Goal: Information Seeking & Learning: Learn about a topic

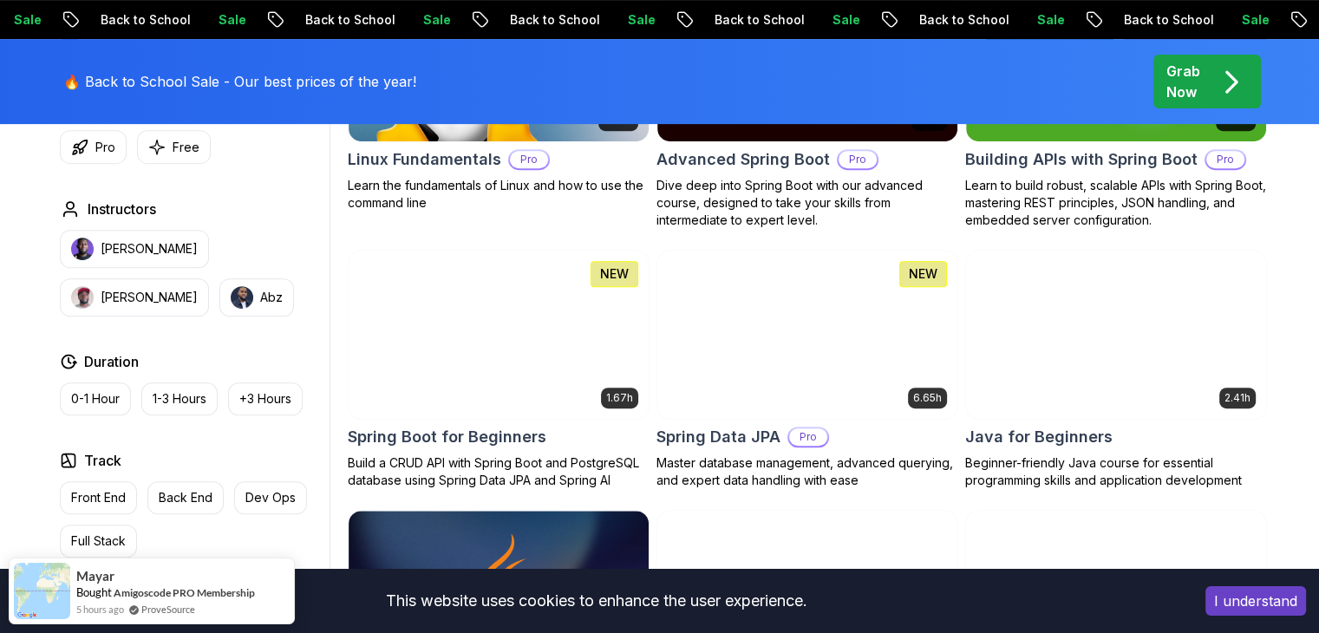
scroll to position [781, 0]
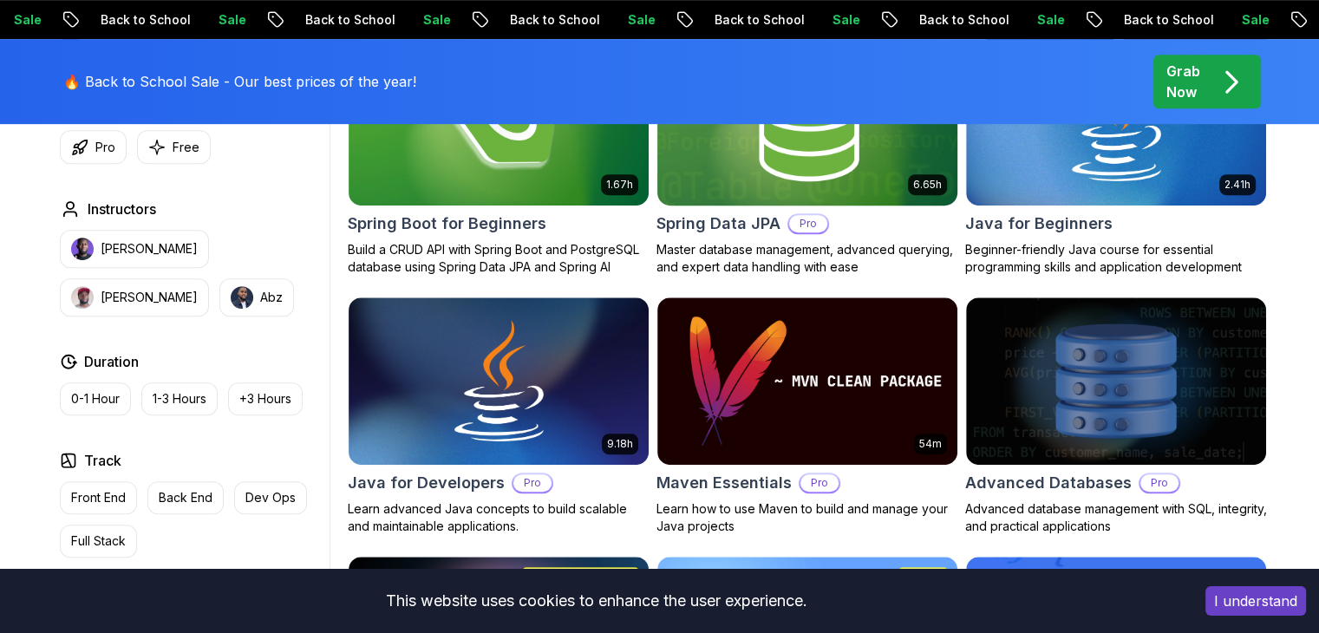
scroll to position [954, 0]
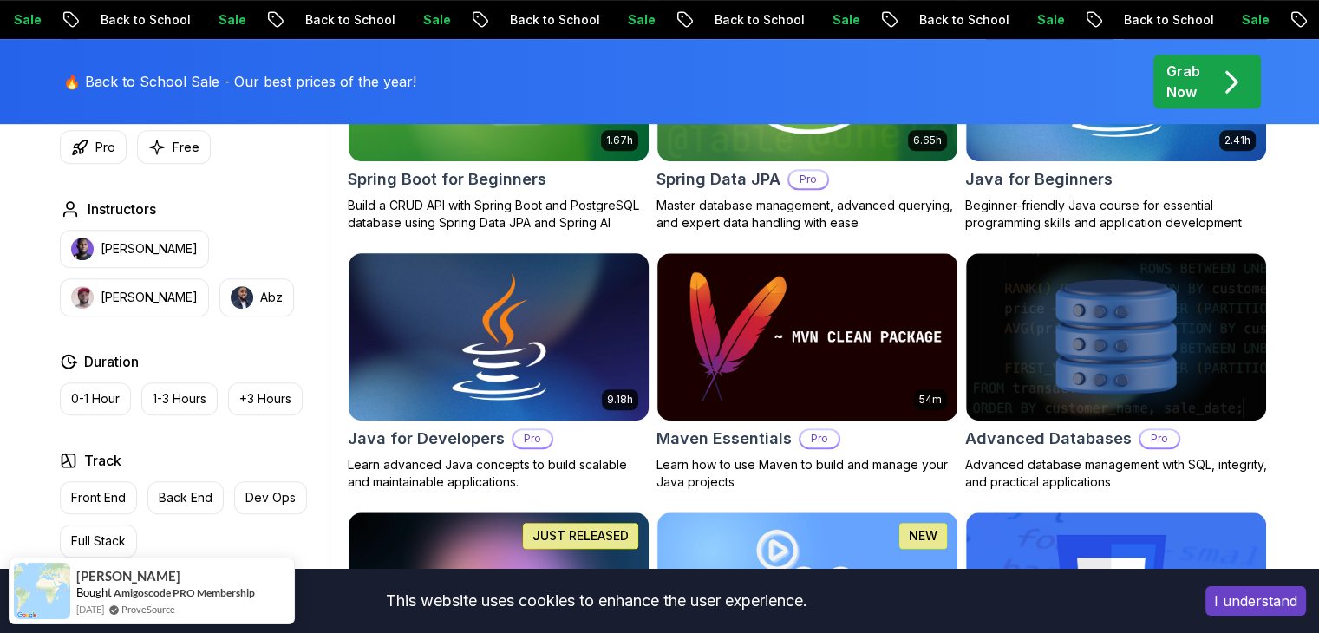
click at [576, 335] on img at bounding box center [498, 337] width 315 height 176
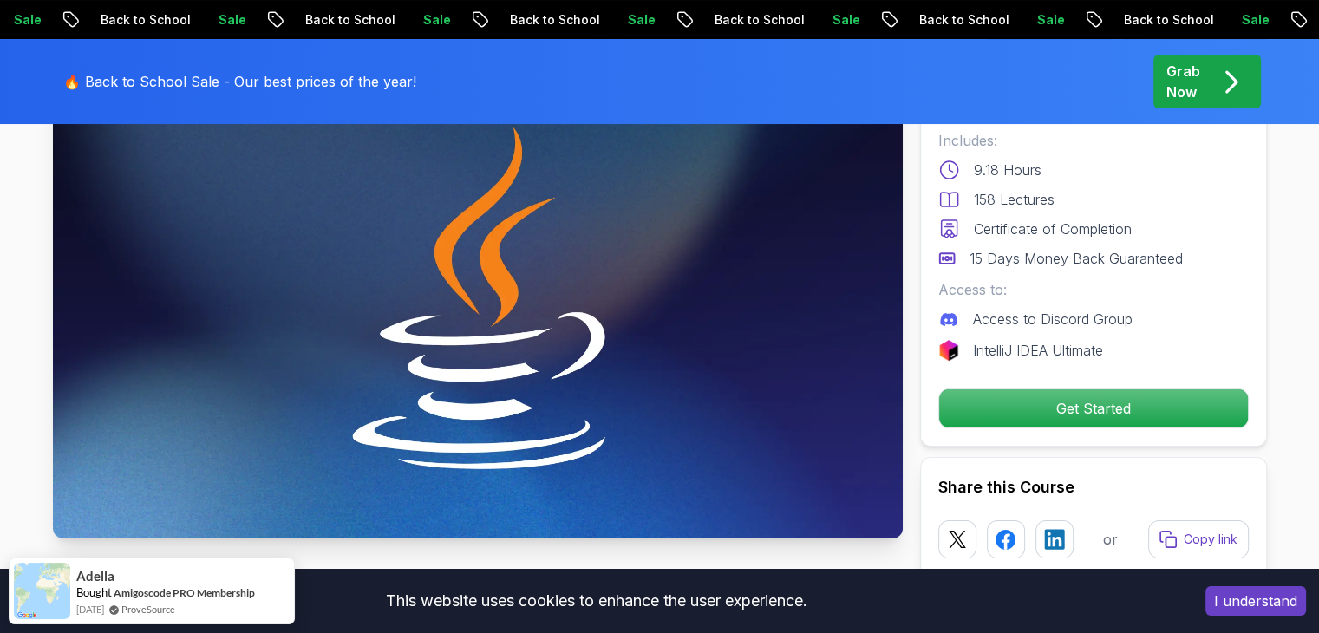
scroll to position [173, 0]
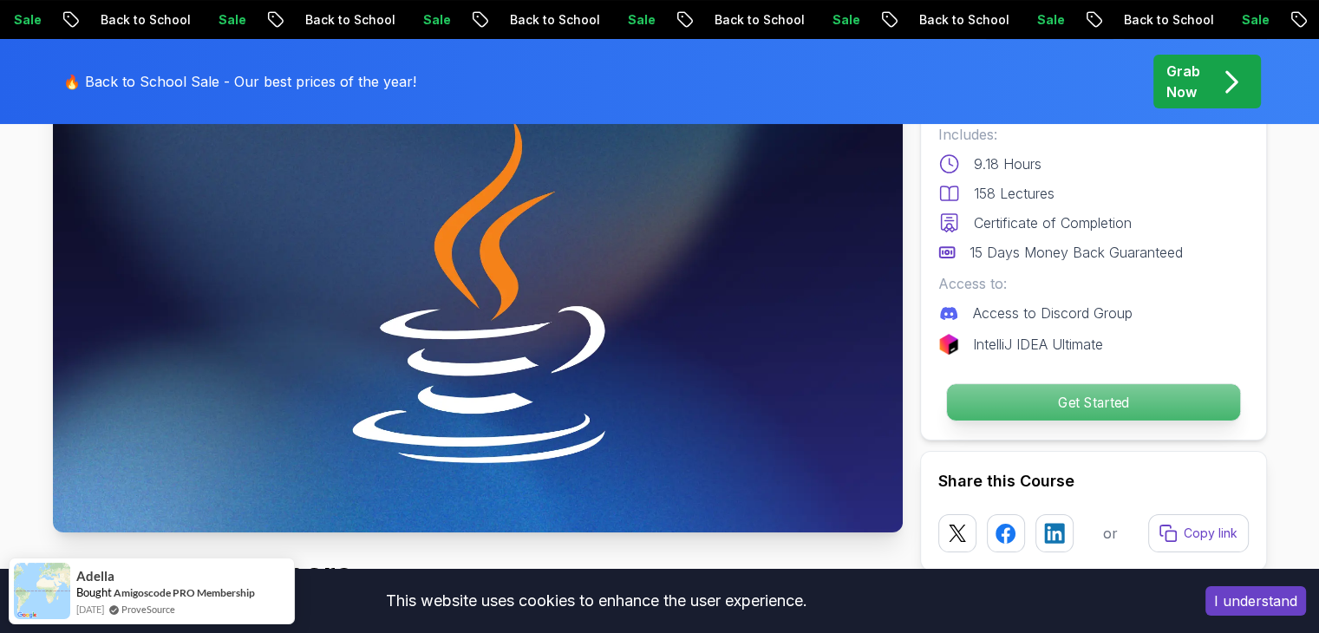
click at [1041, 406] on p "Get Started" at bounding box center [1092, 402] width 293 height 36
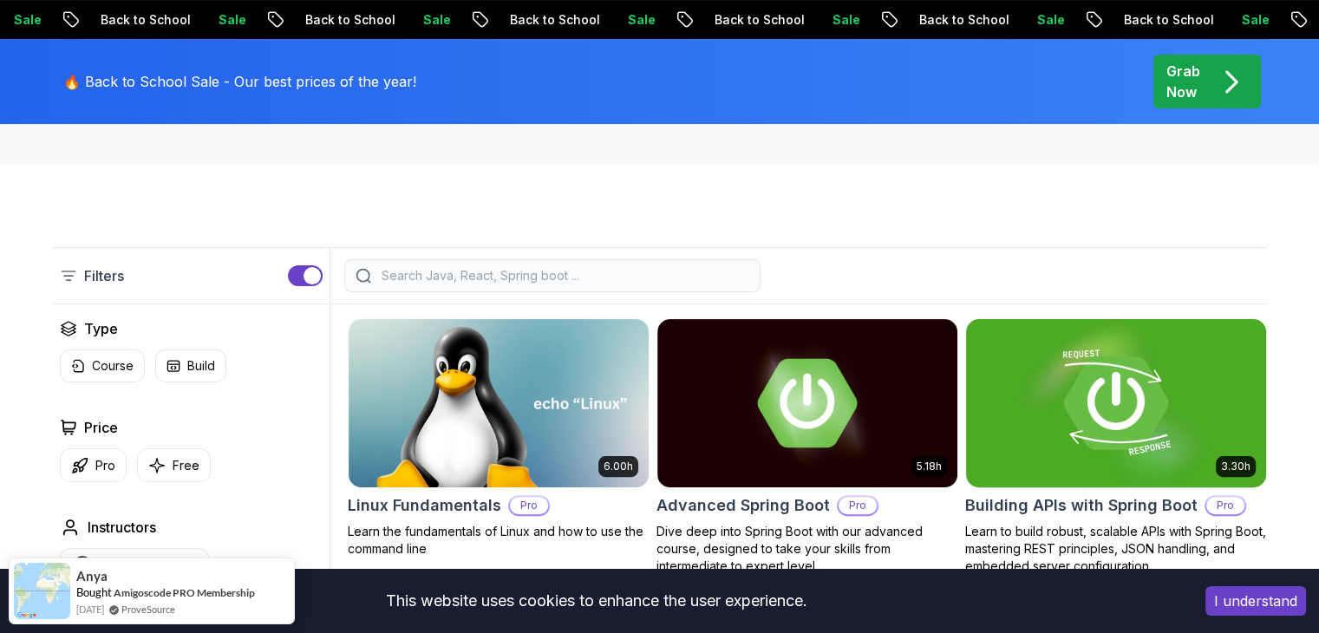
scroll to position [347, 0]
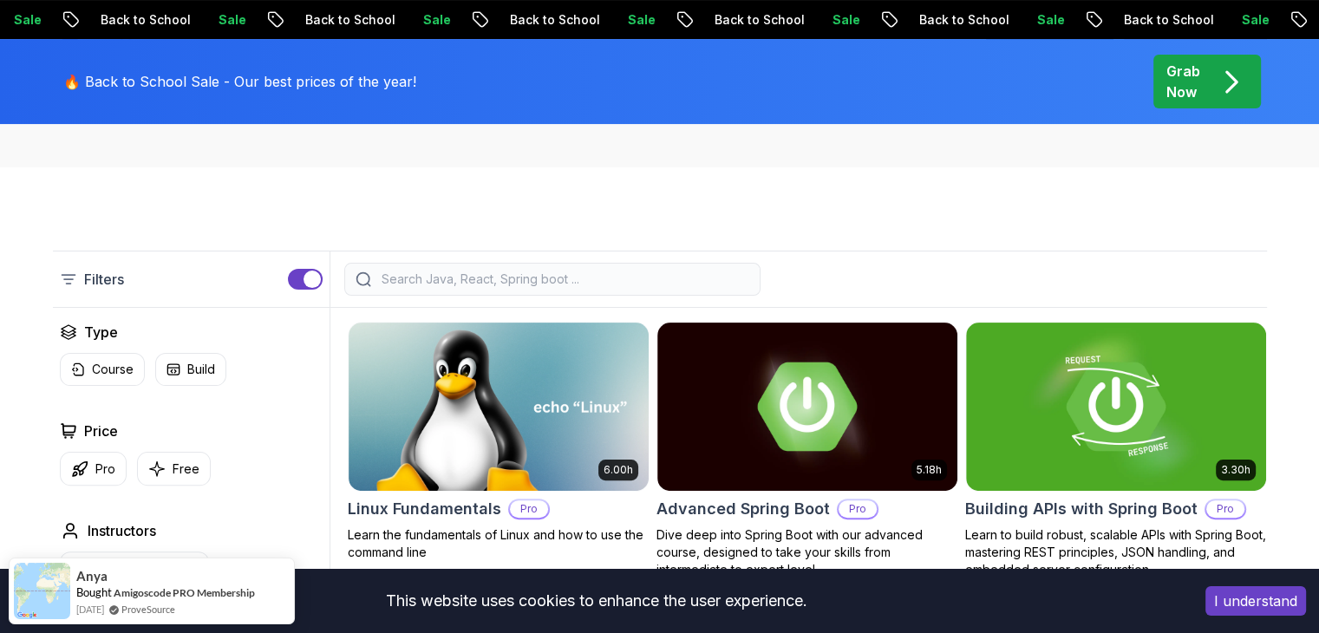
drag, startPoint x: 1246, startPoint y: 598, endPoint x: 1232, endPoint y: 587, distance: 17.3
click at [1246, 598] on button "I understand" at bounding box center [1256, 600] width 101 height 29
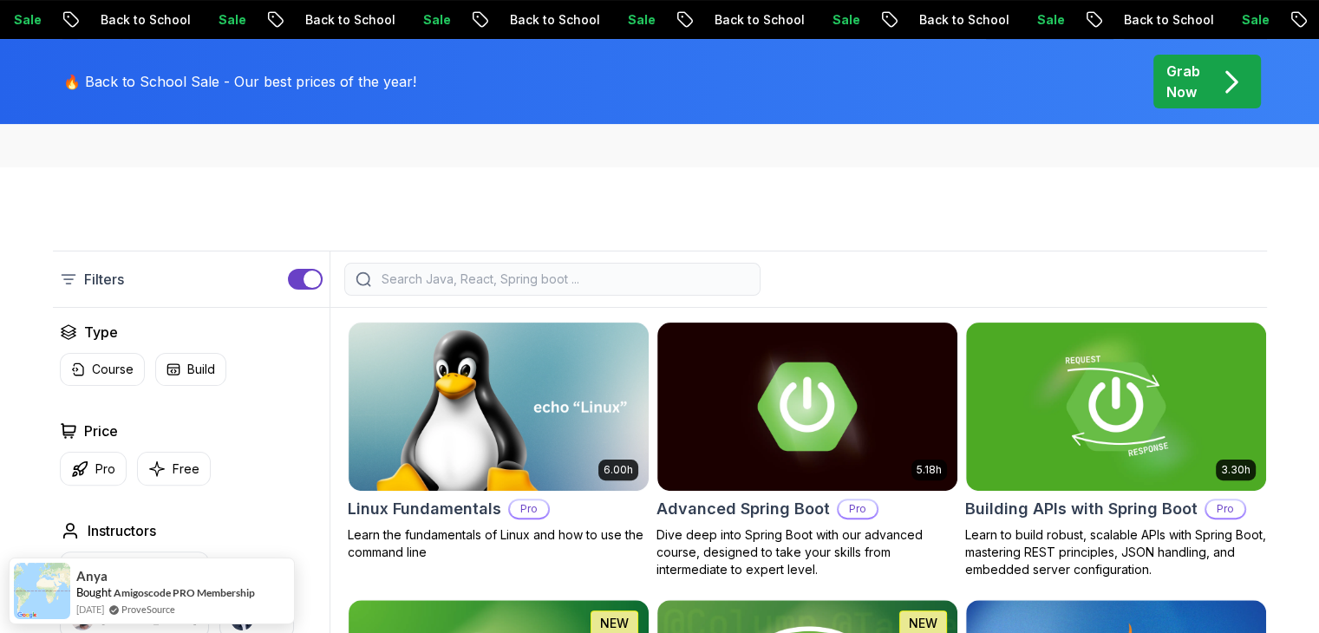
click at [316, 284] on div "button" at bounding box center [312, 279] width 17 height 17
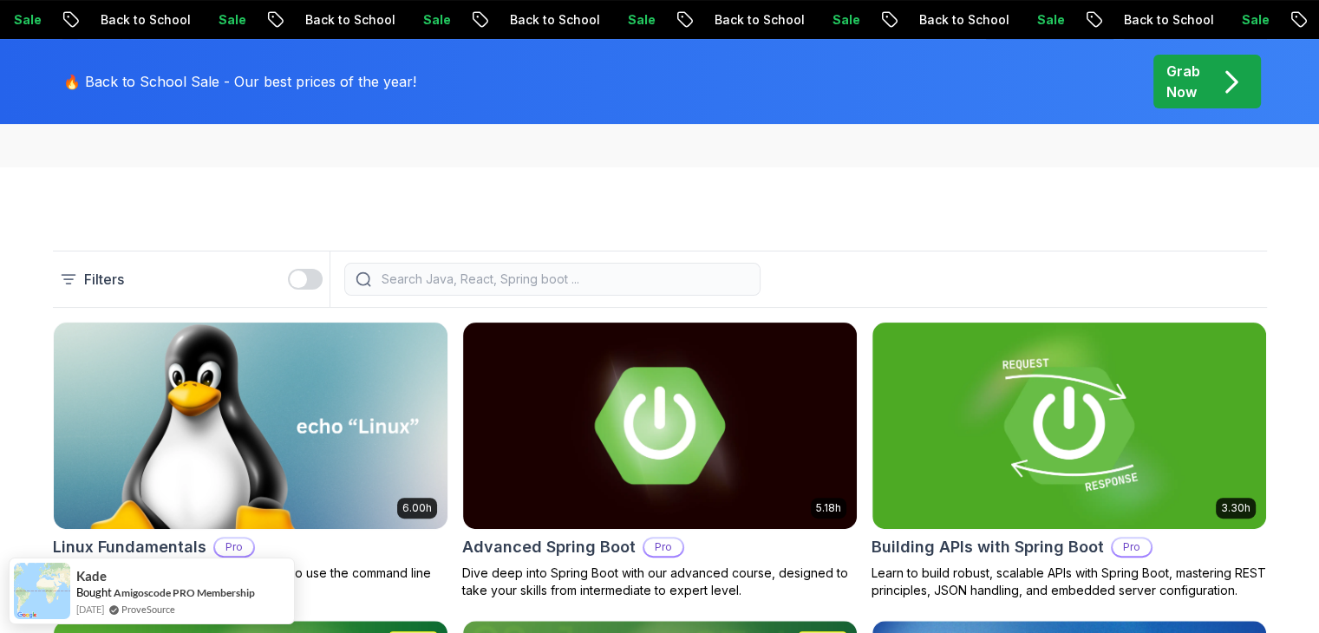
click at [308, 281] on button "button" at bounding box center [305, 279] width 35 height 21
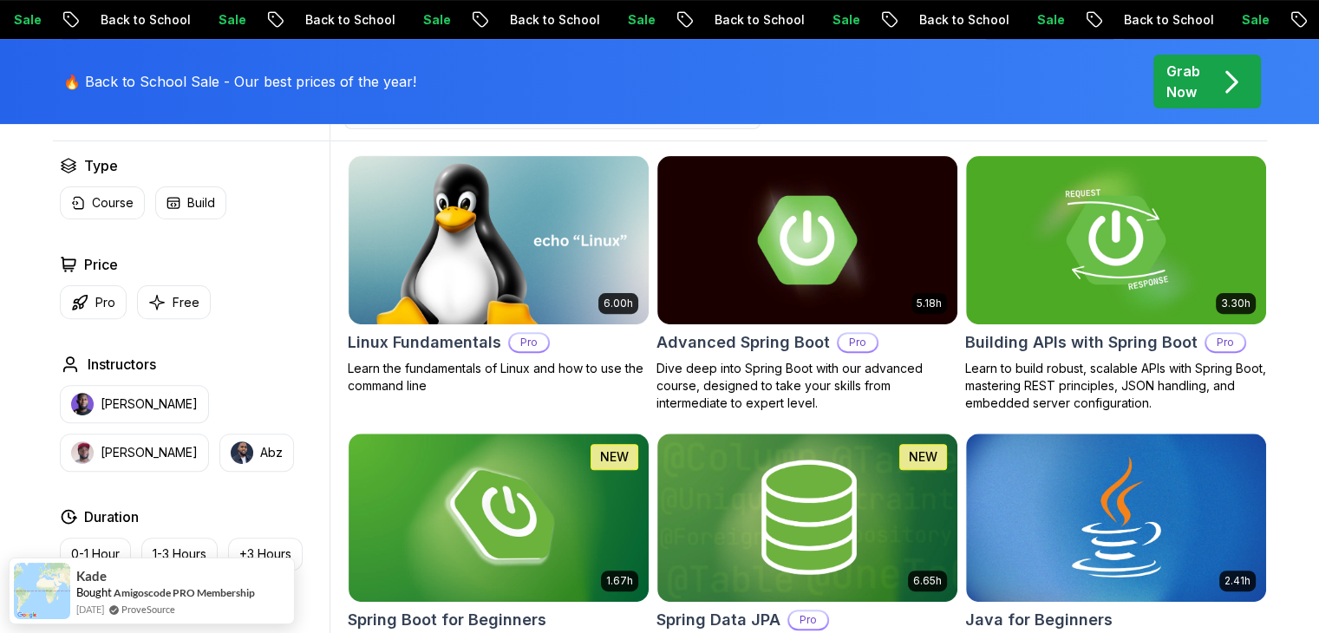
scroll to position [520, 0]
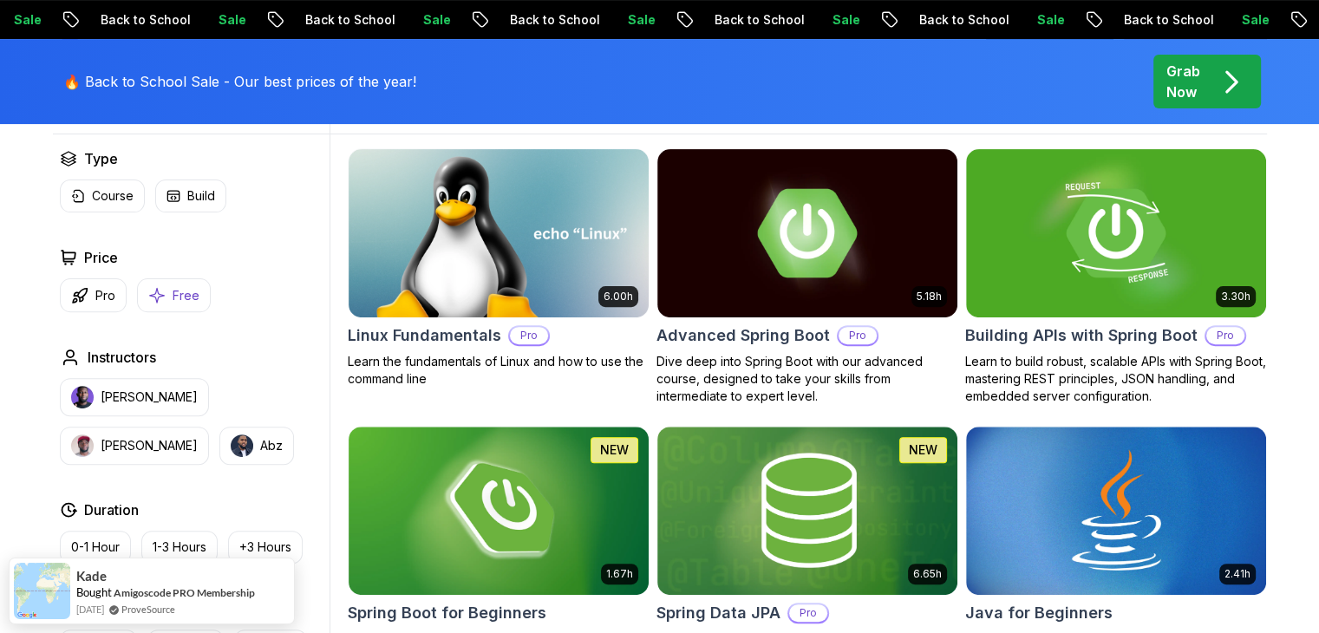
click at [184, 302] on p "Free" at bounding box center [186, 295] width 27 height 17
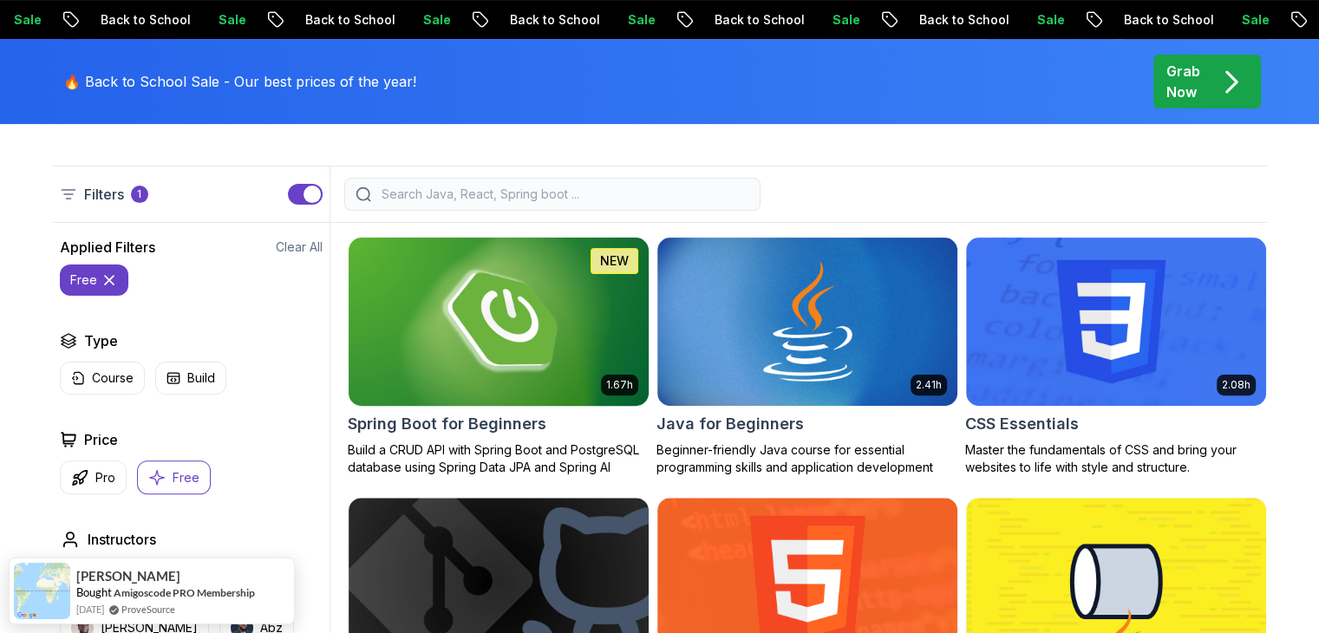
scroll to position [434, 0]
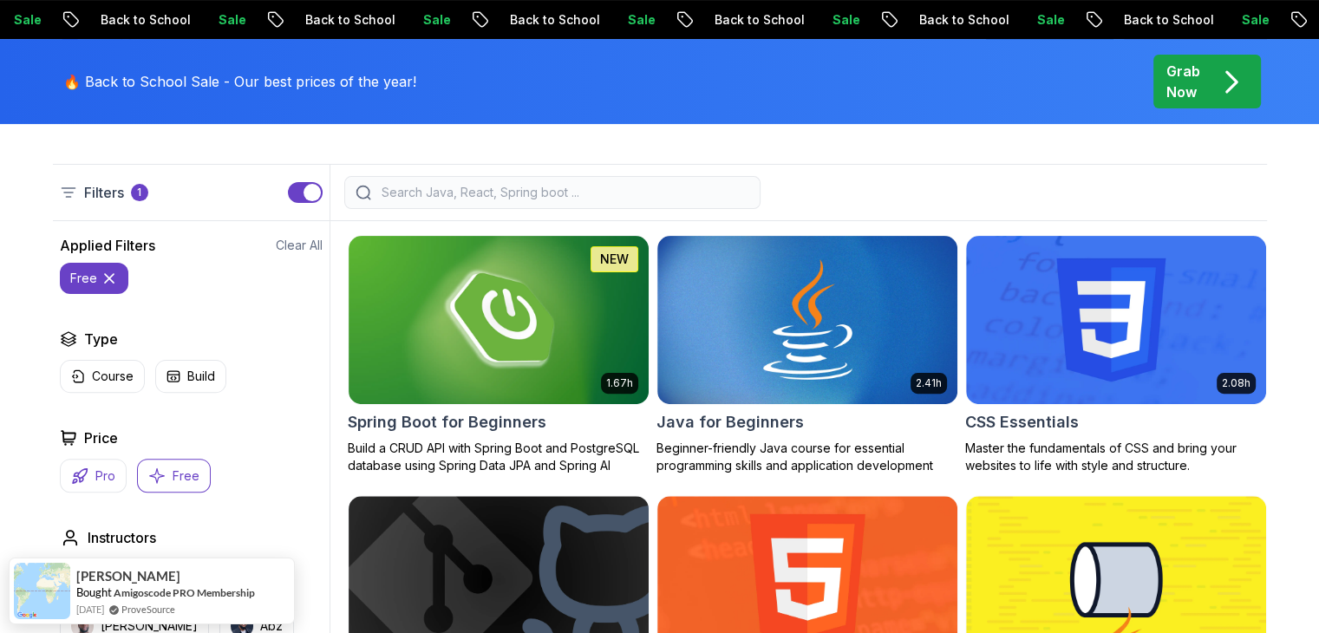
click at [92, 481] on button "Pro" at bounding box center [93, 476] width 67 height 34
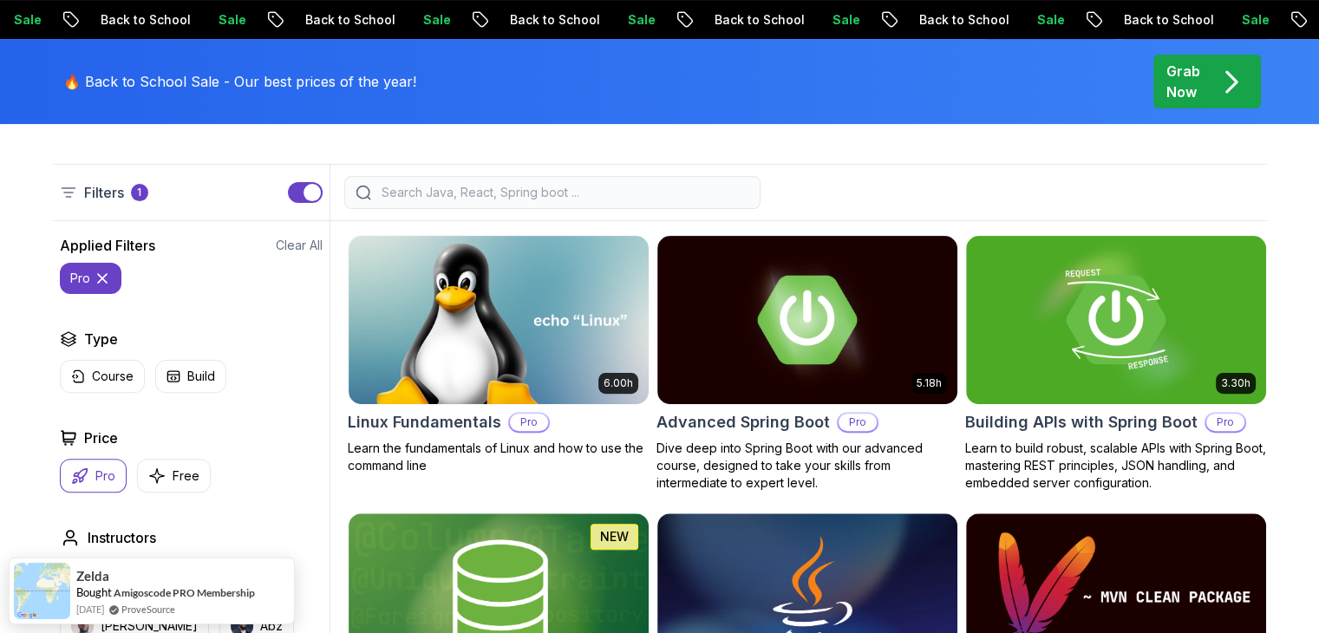
click at [87, 483] on button "Pro" at bounding box center [93, 476] width 67 height 34
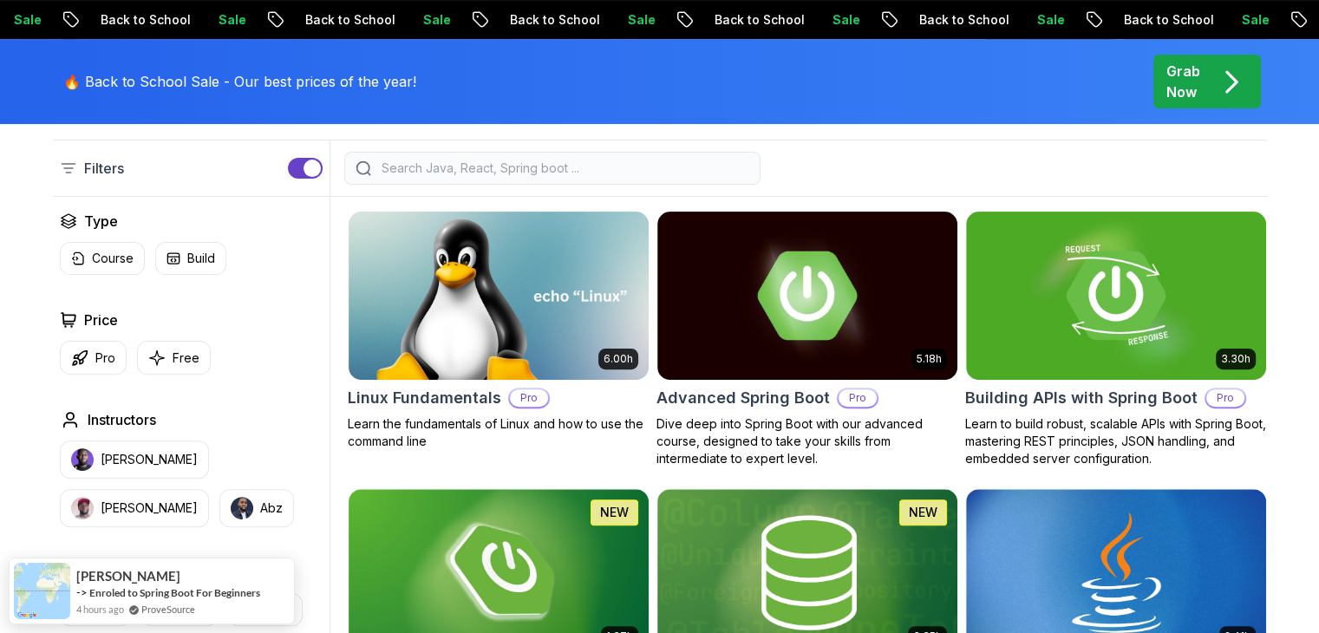
scroll to position [434, 0]
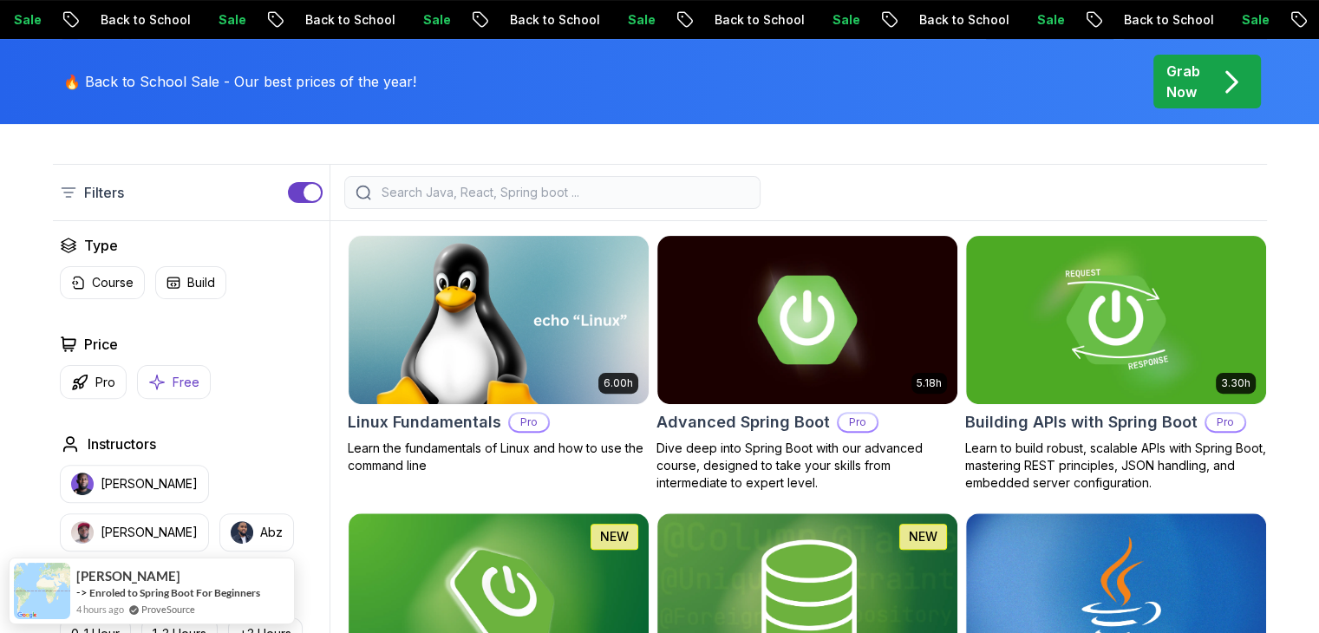
click at [162, 370] on button "Free" at bounding box center [174, 382] width 74 height 34
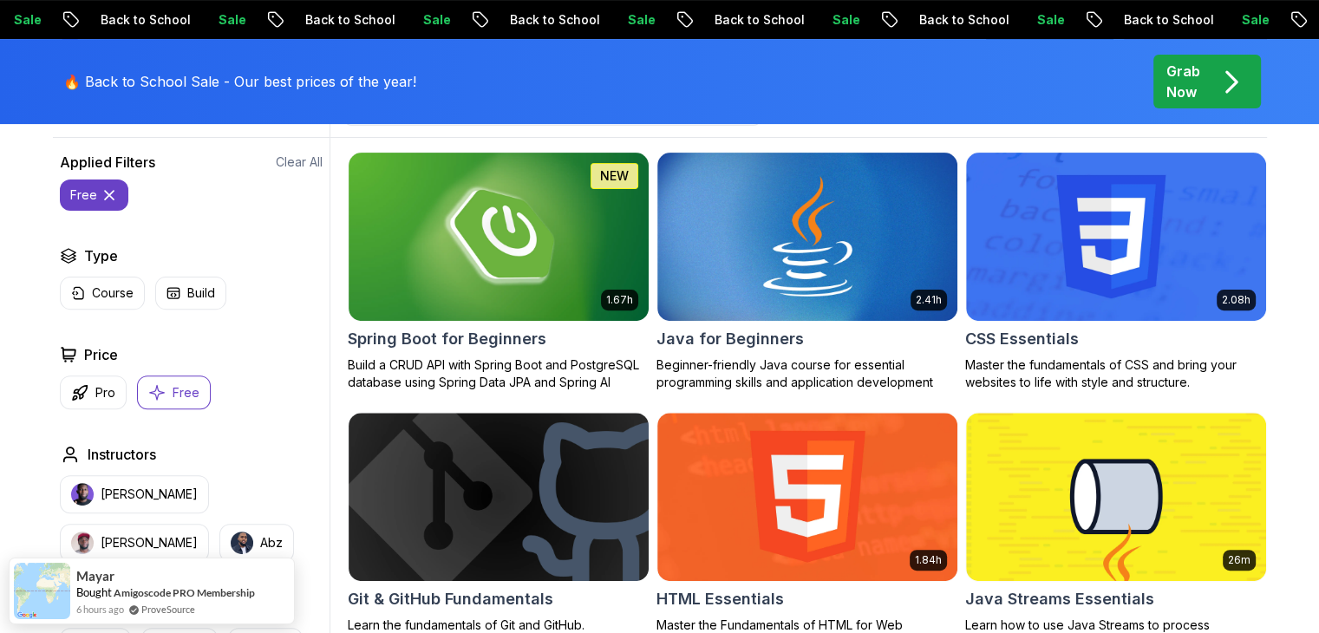
scroll to position [520, 0]
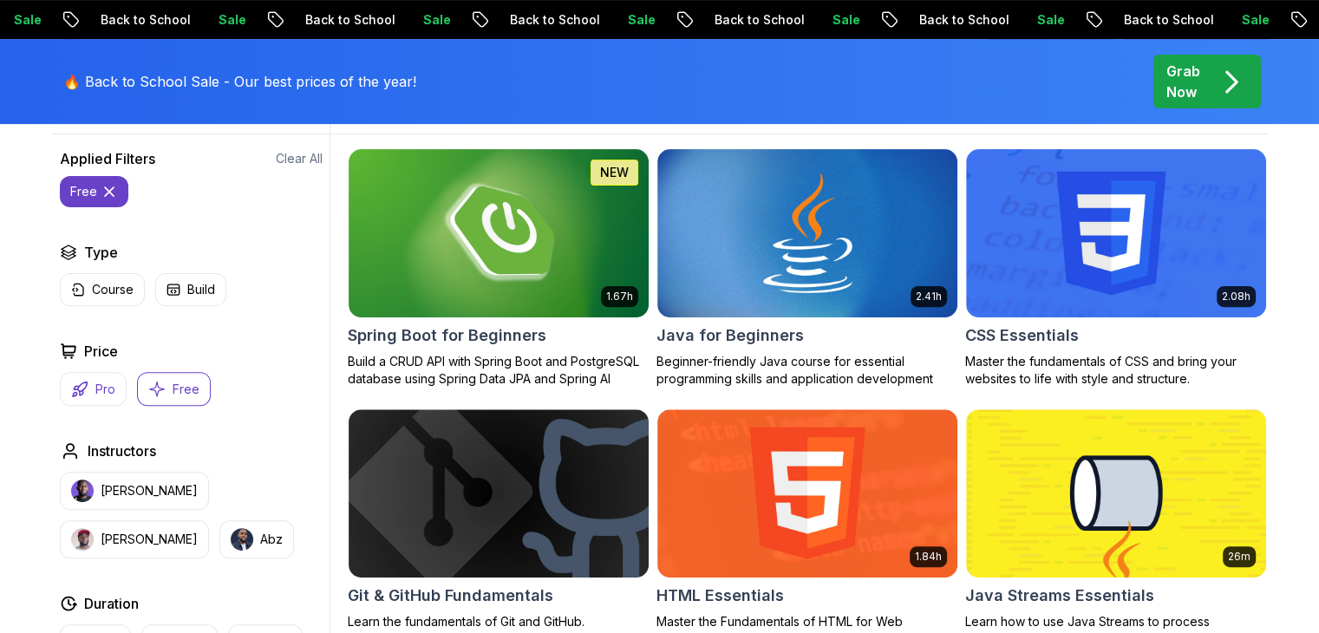
click at [83, 397] on button "Pro" at bounding box center [93, 389] width 67 height 34
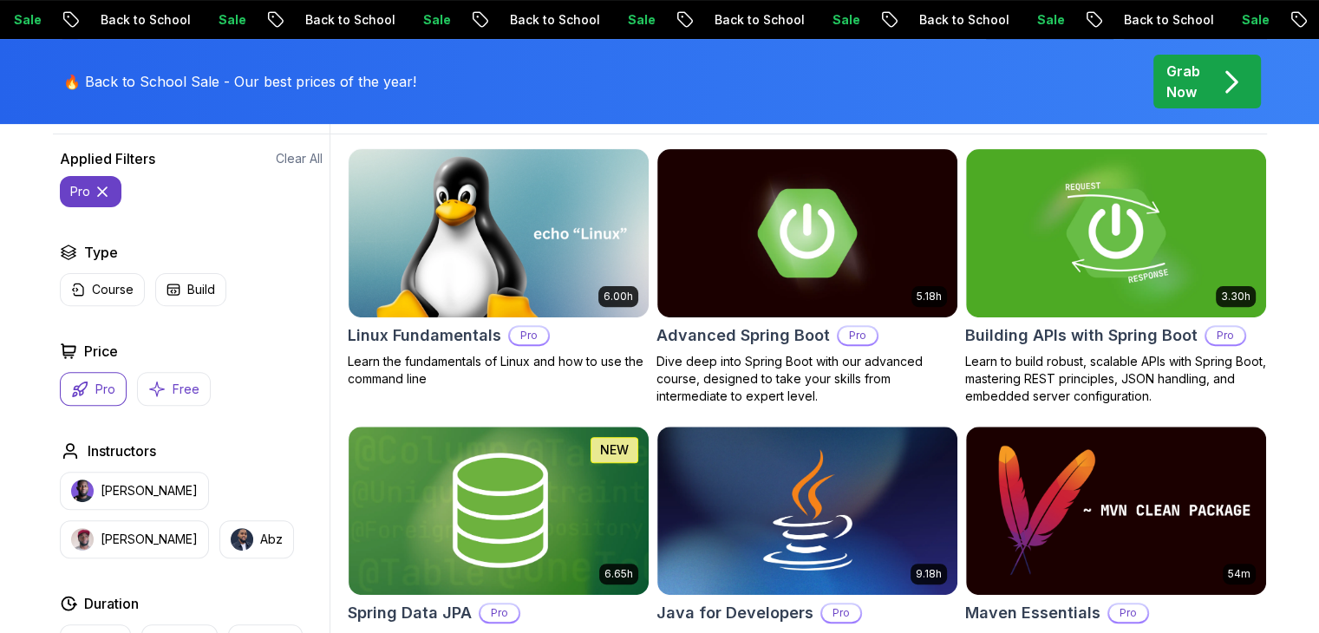
click at [165, 386] on button "Free" at bounding box center [174, 389] width 74 height 34
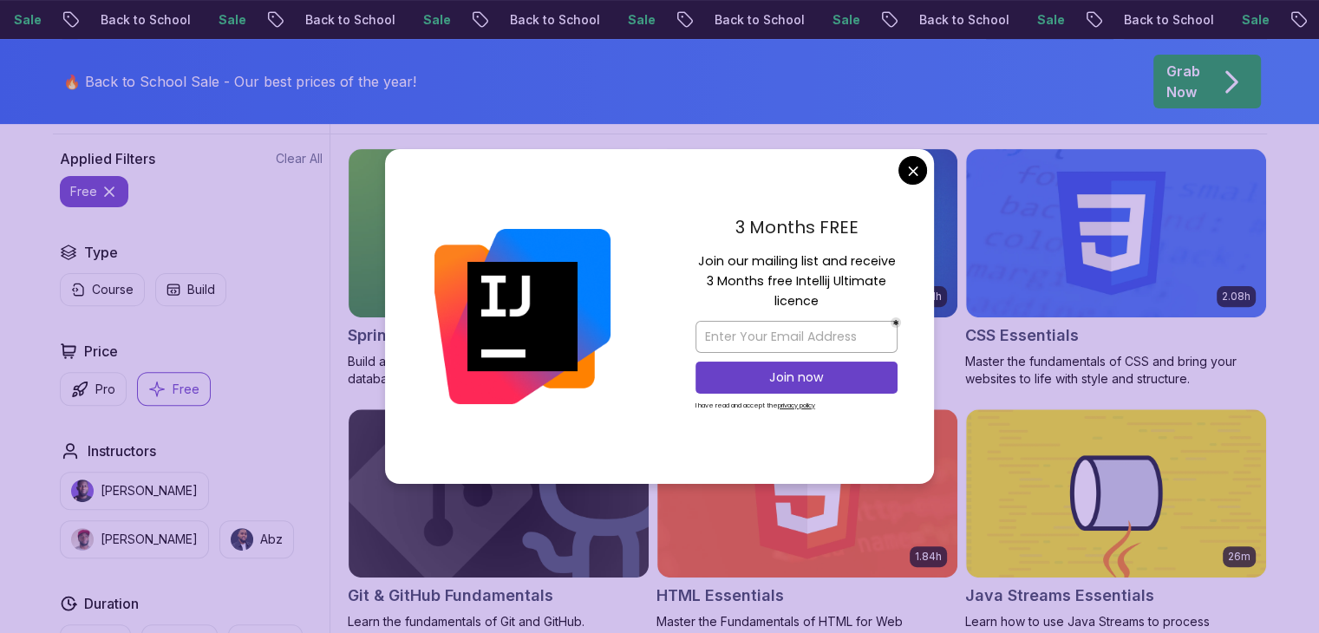
click at [53, 383] on div "Applied Filters Clear All free Type Course Build Price Pro Free Instructors Nel…" at bounding box center [191, 523] width 277 height 750
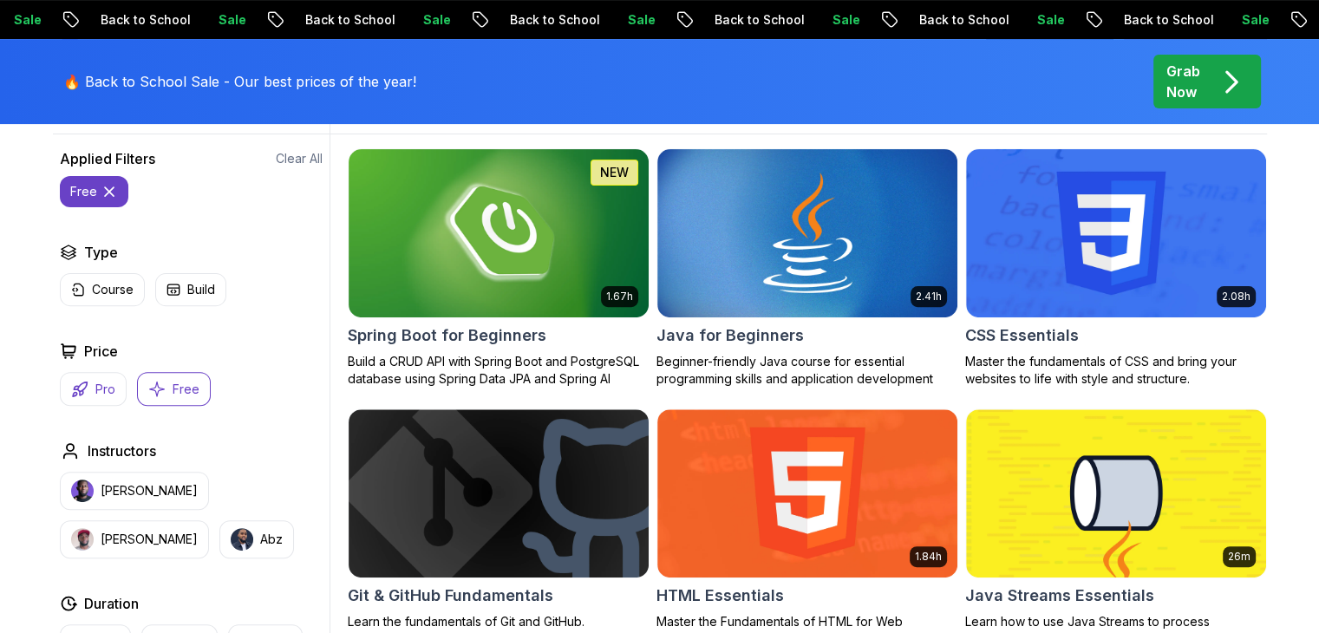
click at [104, 374] on button "Pro" at bounding box center [93, 389] width 67 height 34
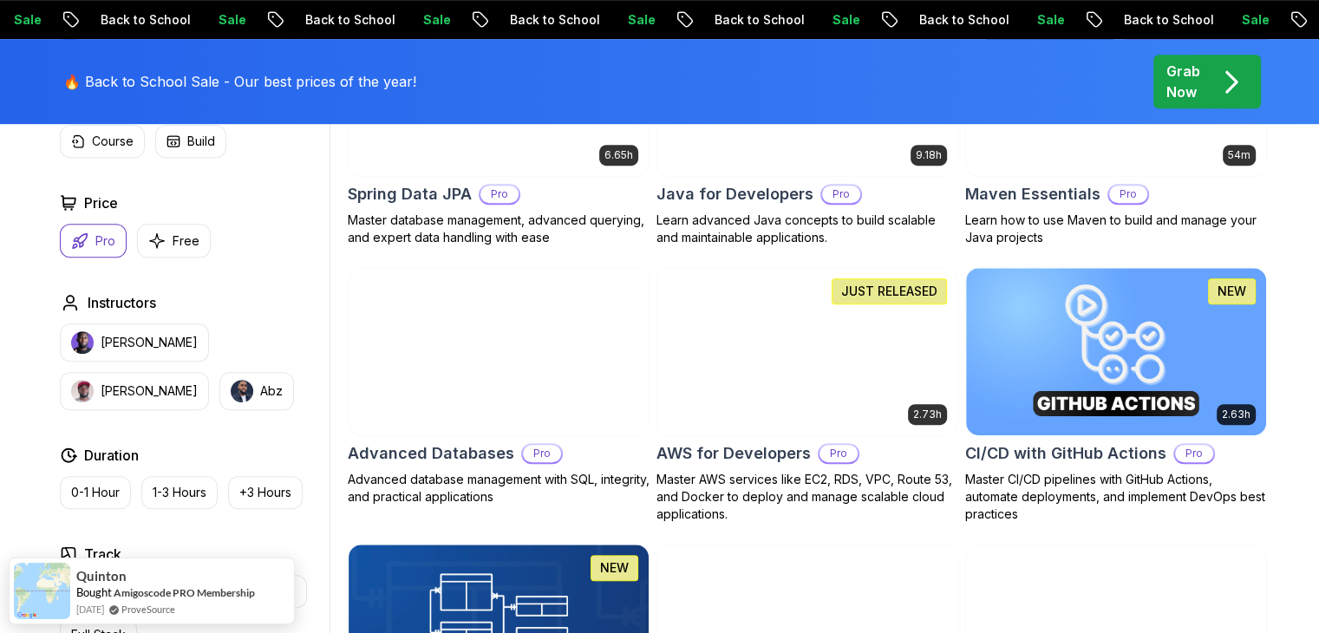
scroll to position [867, 0]
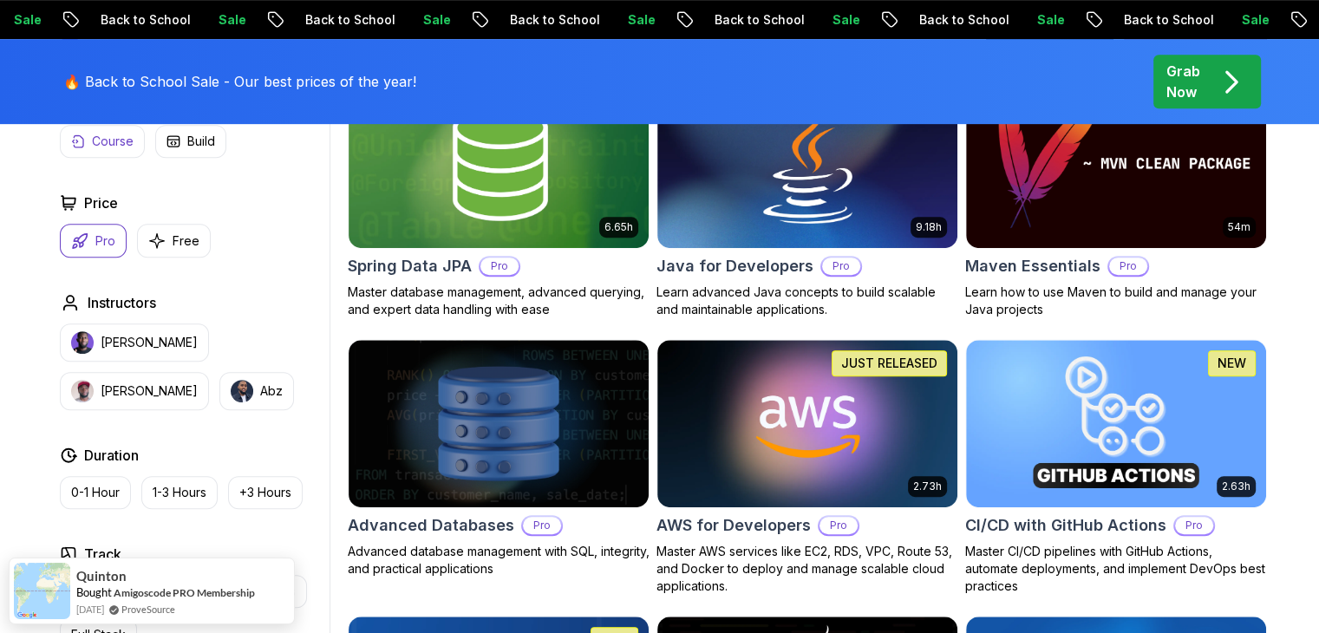
click at [113, 147] on p "Course" at bounding box center [113, 141] width 42 height 17
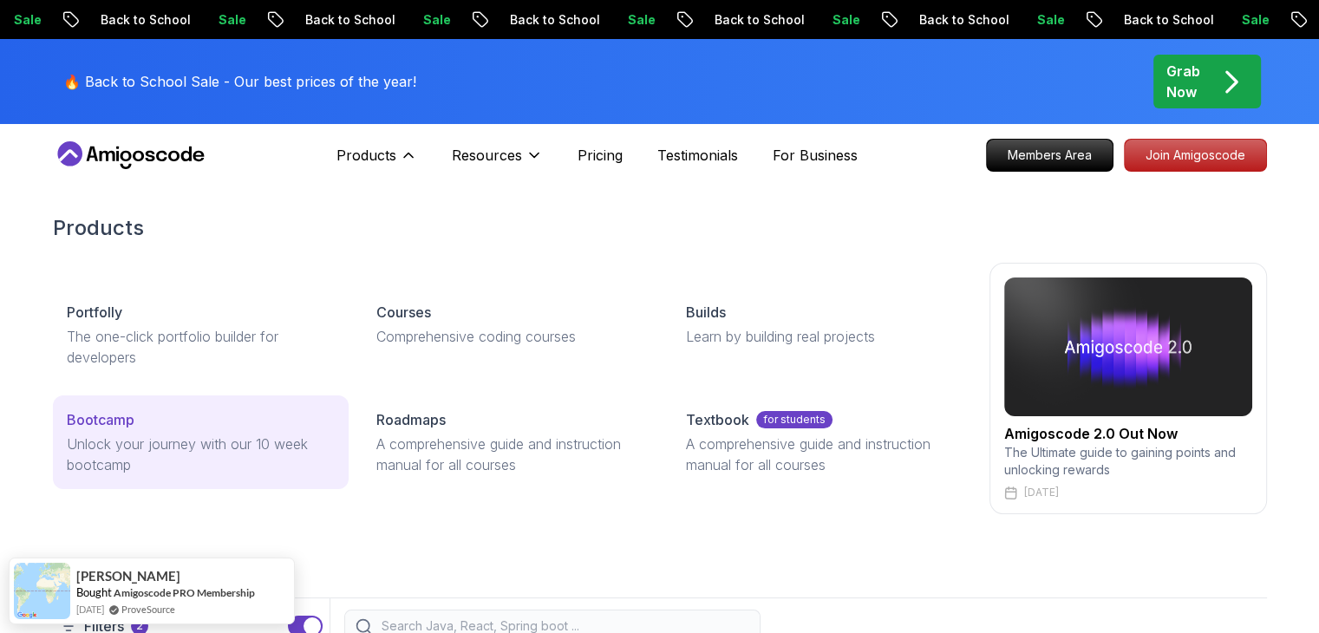
click at [163, 439] on p "Unlock your journey with our 10 week bootcamp" at bounding box center [201, 455] width 268 height 42
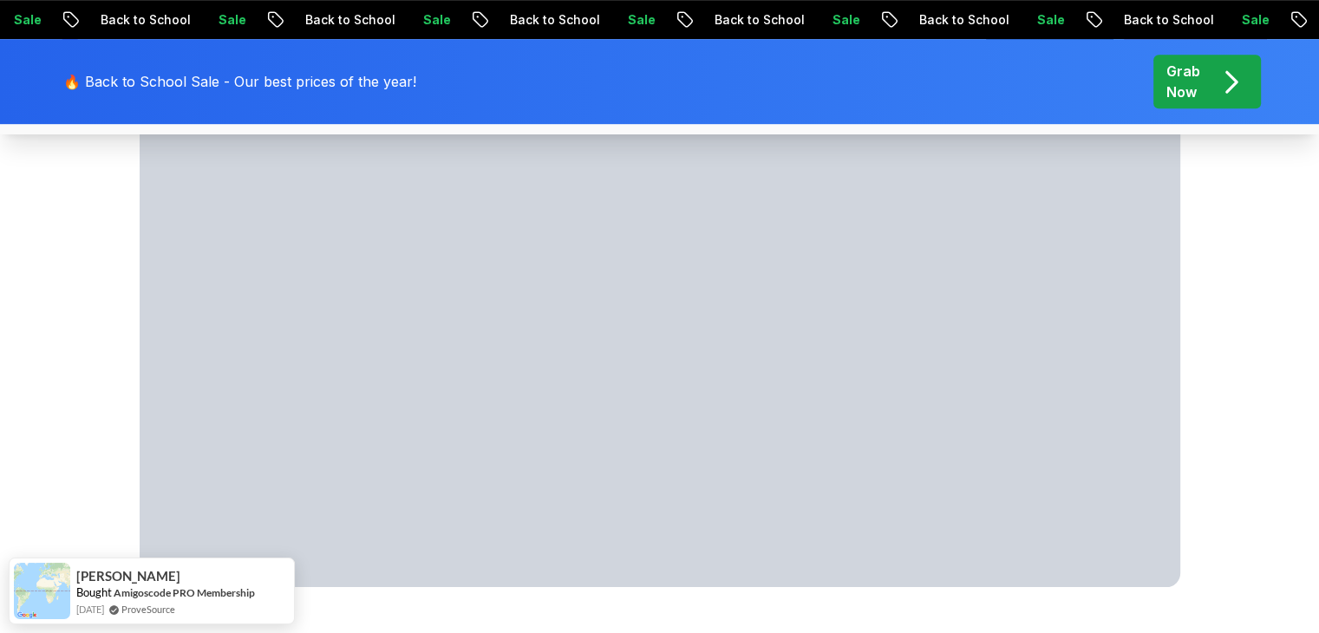
scroll to position [1041, 0]
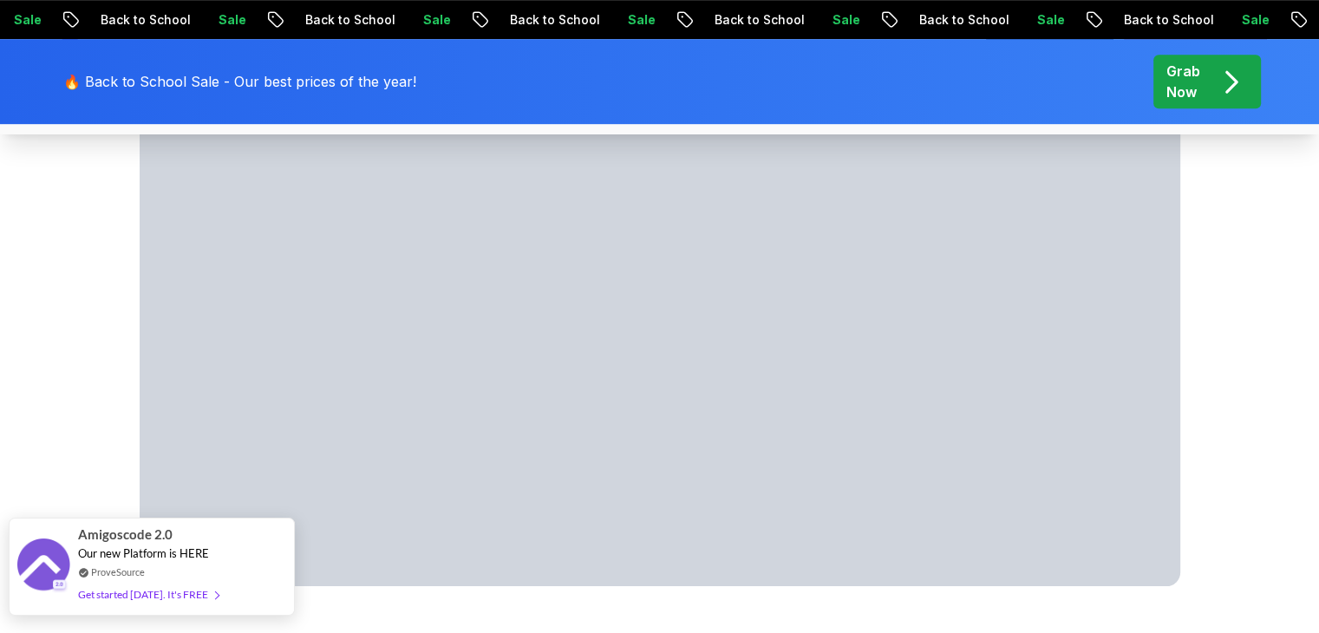
click at [180, 557] on span "Our new Platform is HERE" at bounding box center [143, 553] width 131 height 14
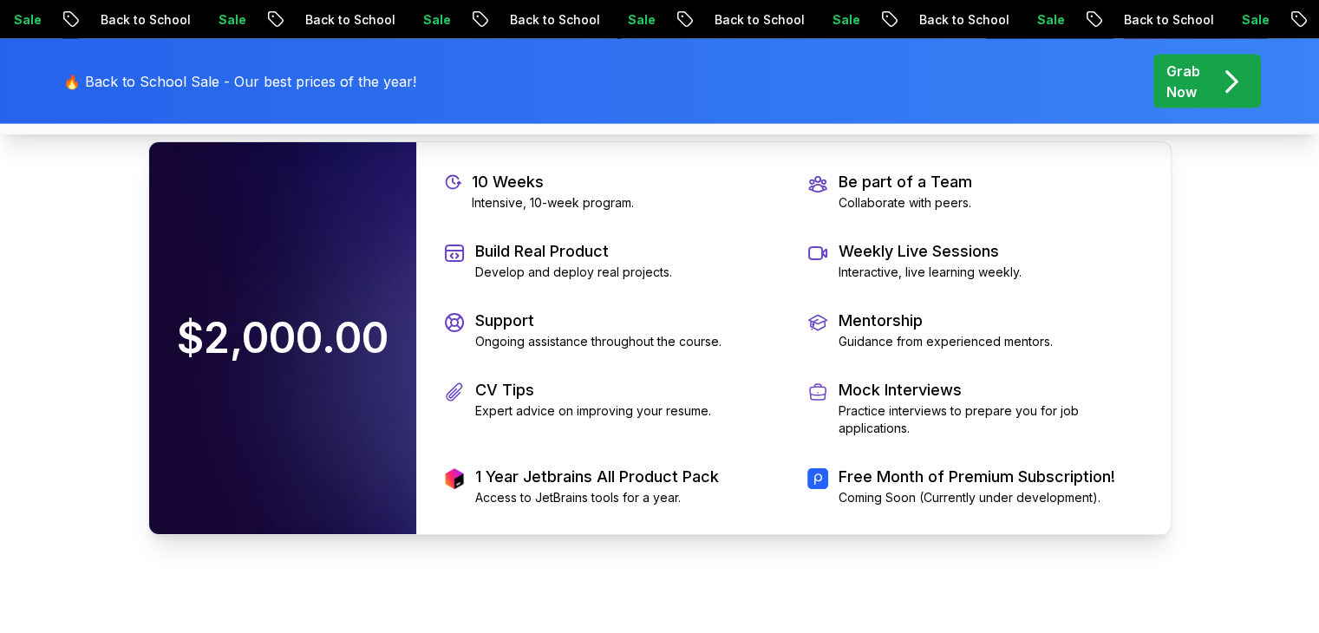
scroll to position [3976, 0]
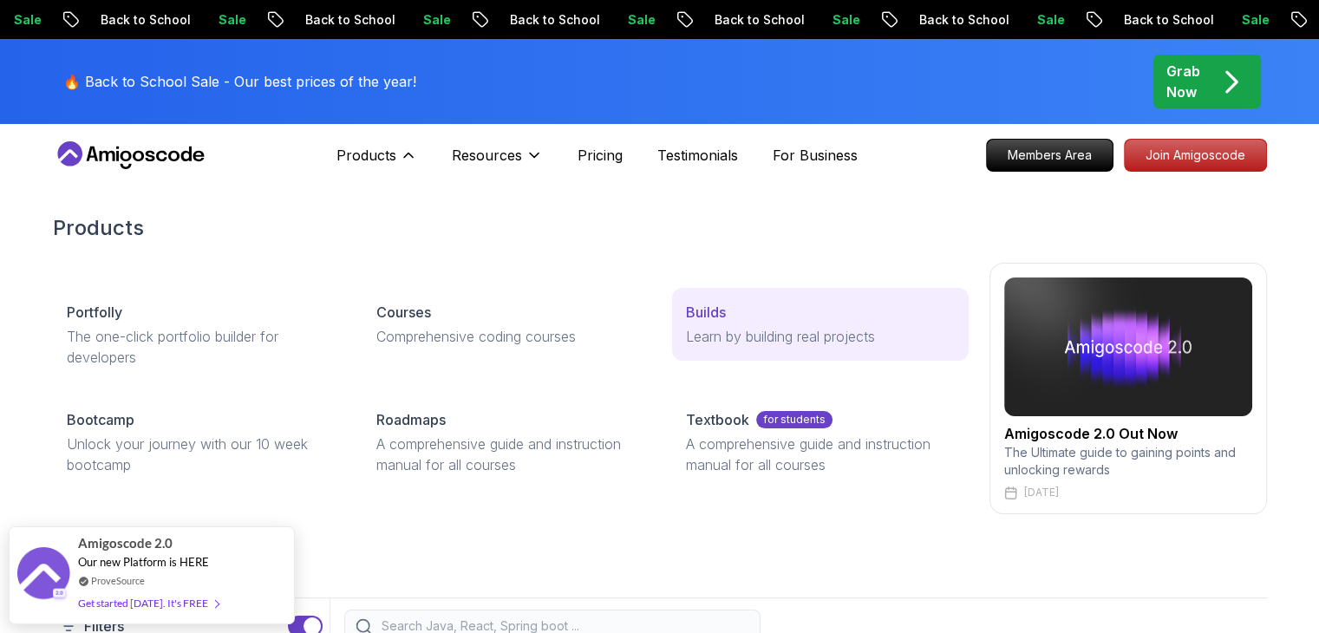
click at [721, 358] on link "Builds Learn by building real projects" at bounding box center [820, 324] width 296 height 73
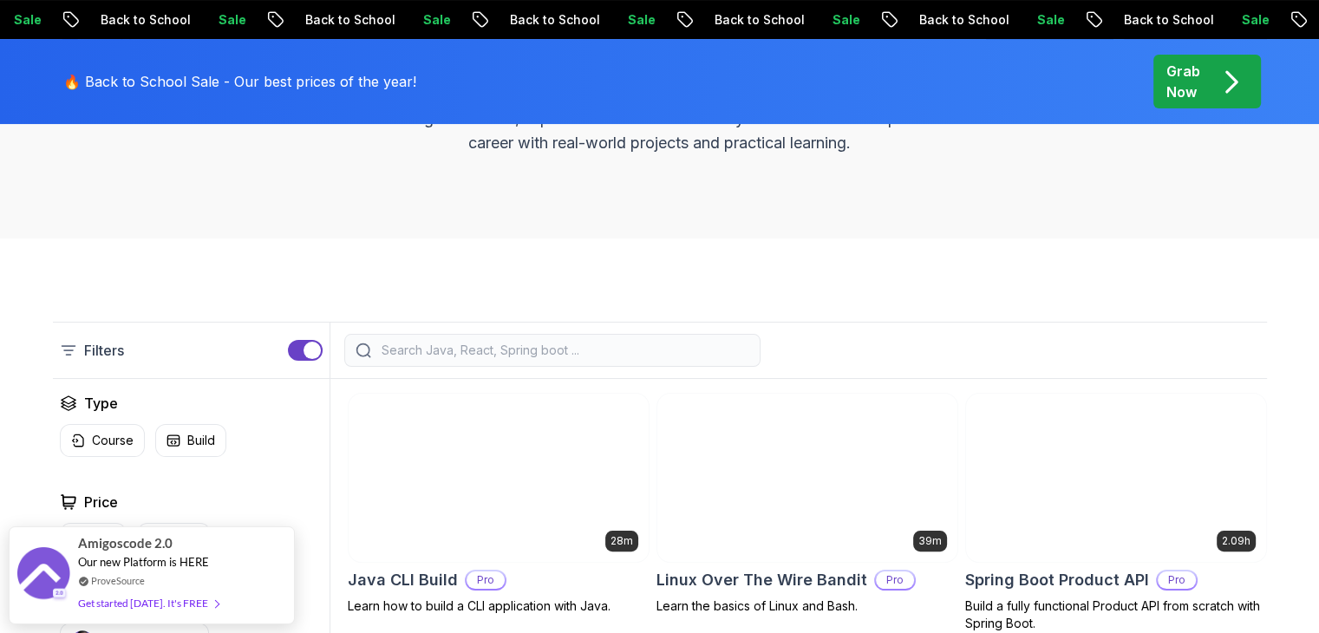
scroll to position [260, 0]
